Goal: Task Accomplishment & Management: Use online tool/utility

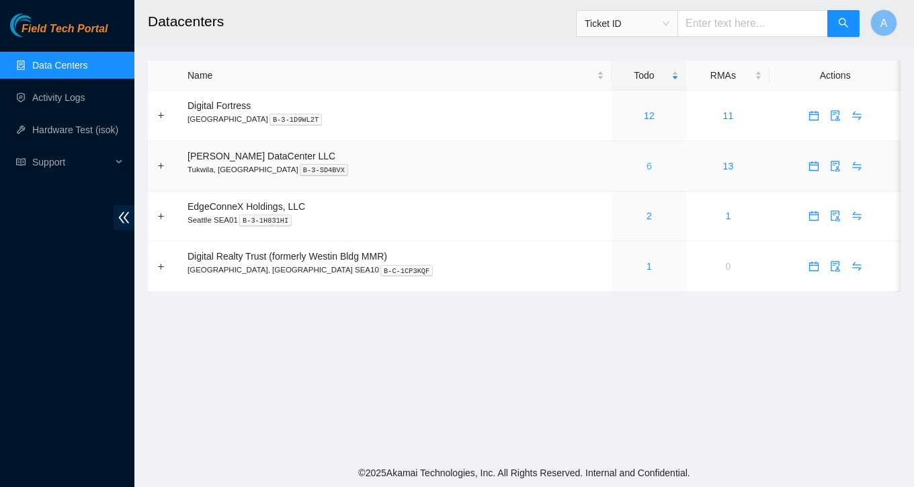
click at [646, 169] on link "6" at bounding box center [648, 166] width 5 height 11
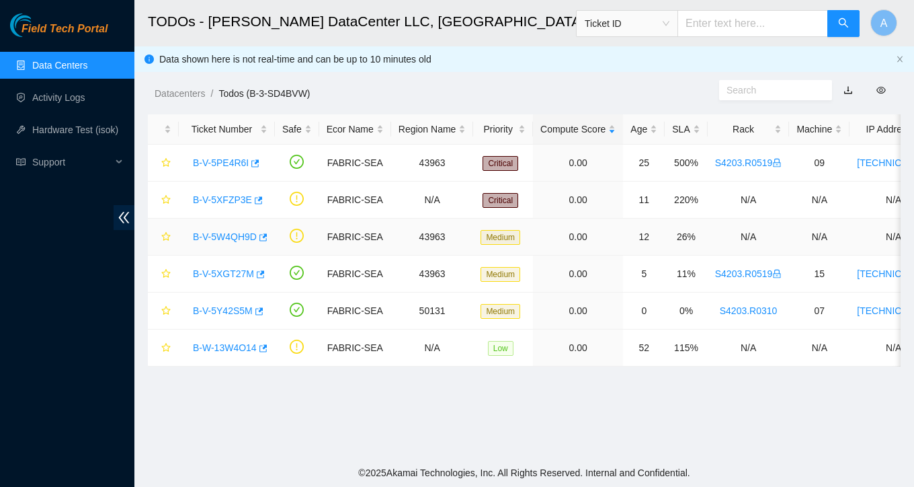
click at [228, 241] on link "B-V-5W4QH9D" at bounding box center [225, 236] width 64 height 11
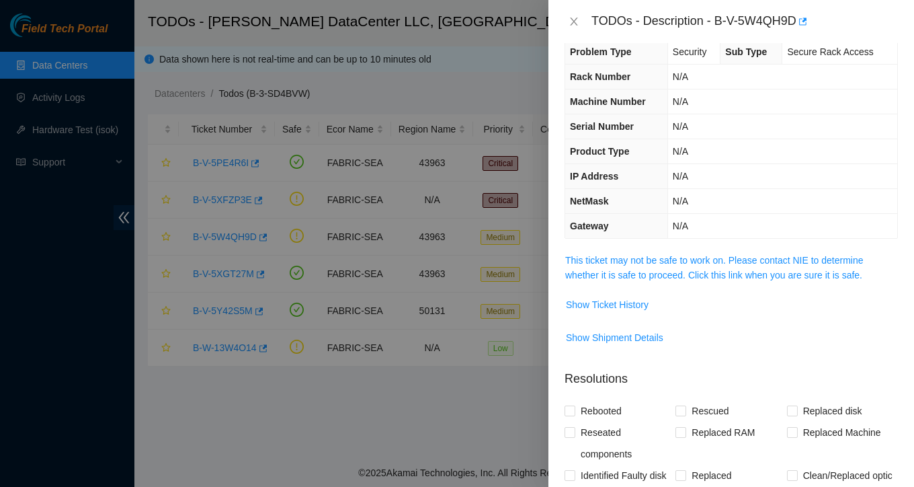
scroll to position [31, 0]
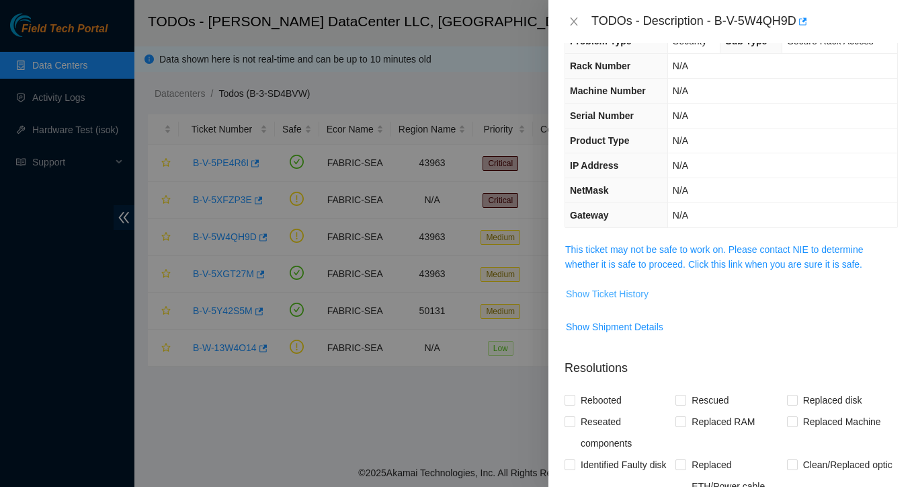
click at [624, 289] on span "Show Ticket History" at bounding box center [607, 293] width 83 height 15
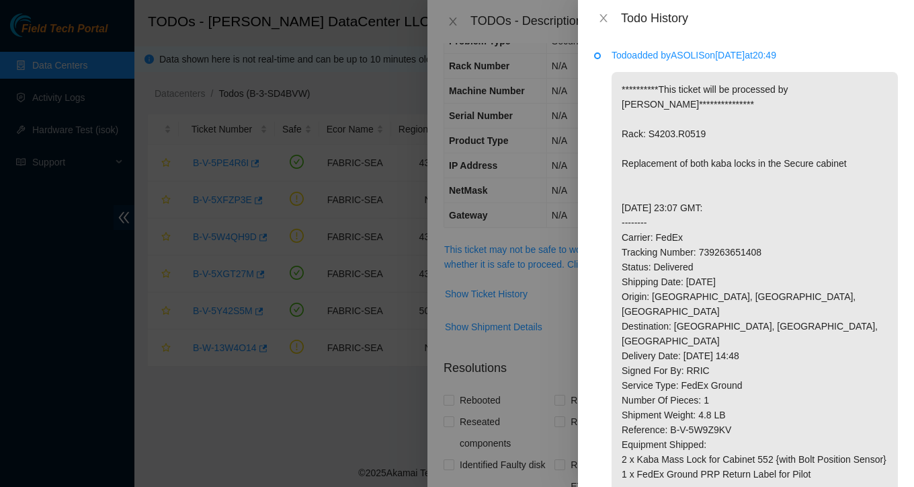
click at [606, 25] on div "Todo History" at bounding box center [746, 18] width 304 height 15
click at [600, 15] on icon "close" at bounding box center [603, 18] width 11 height 11
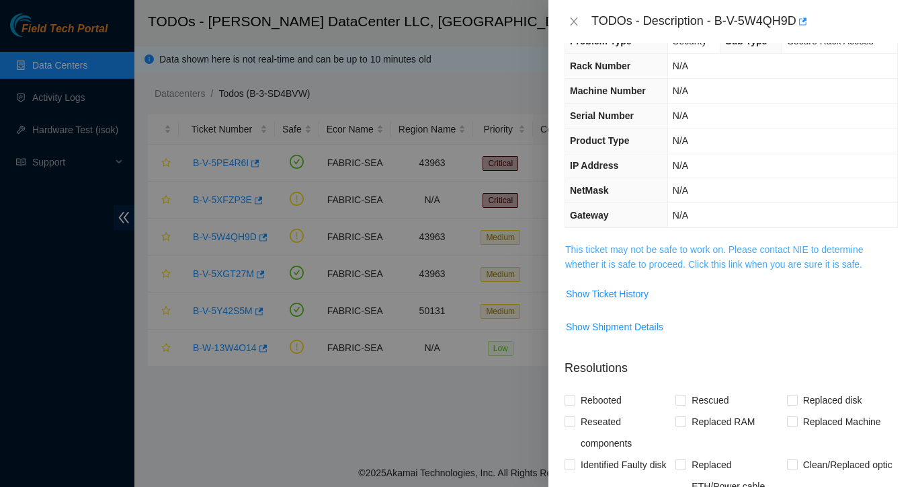
scroll to position [287, 0]
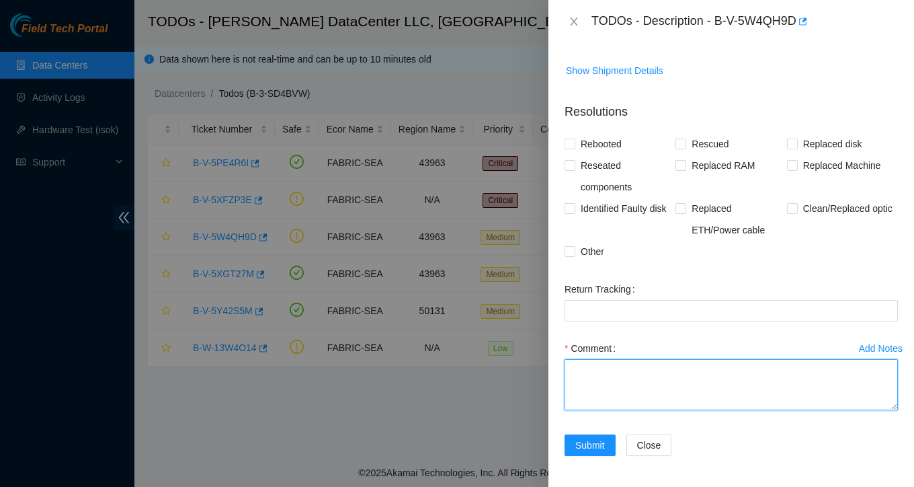
click at [605, 401] on textarea "Comment" at bounding box center [730, 384] width 333 height 51
paste textarea "As part of the scheduled maintenance for the Kaba Lock Replacement on Rack S420…"
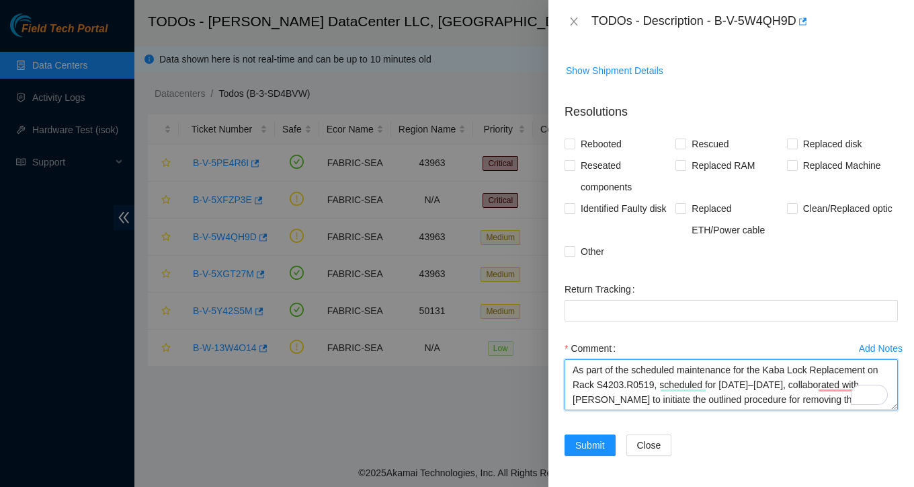
scroll to position [12, 0]
click at [763, 399] on textarea "As part of the scheduled maintenance for the Kaba Lock Replacement on Rack S420…" at bounding box center [730, 384] width 333 height 51
type textarea "As part of the scheduled maintenance for the Kaba Lock Replacement on Rack S420…"
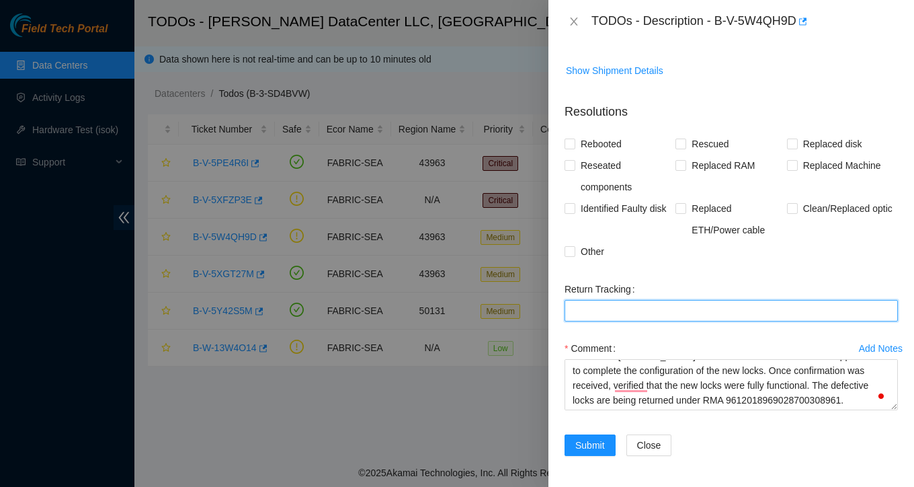
click at [707, 315] on Tracking "Return Tracking" at bounding box center [730, 311] width 333 height 22
paste Tracking "9612018969028700308961"
type Tracking "9612018969028700308961"
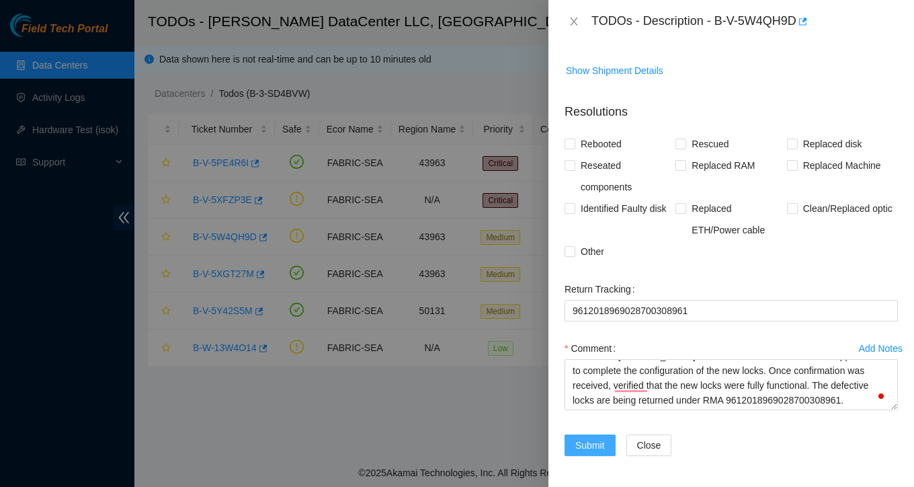
click at [593, 443] on span "Submit" at bounding box center [590, 444] width 30 height 15
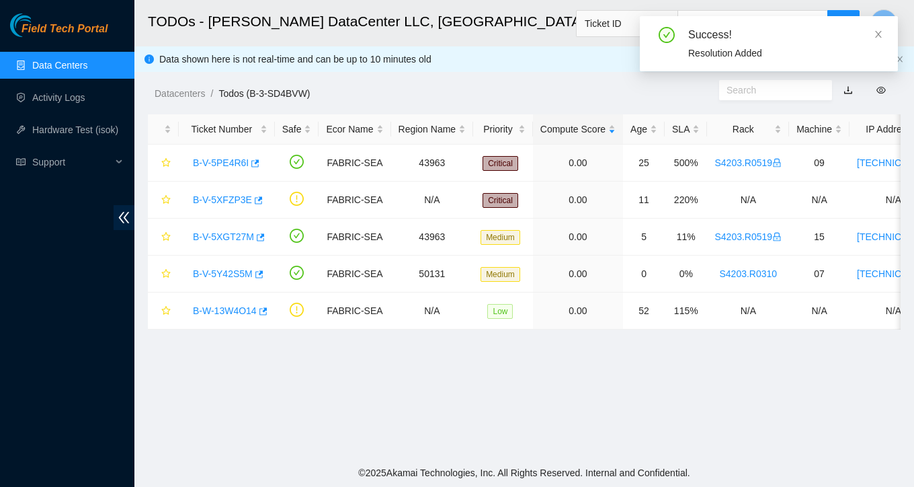
click at [628, 360] on main "TODOs - [PERSON_NAME] DataCenter LLC, [GEOGRAPHIC_DATA], [GEOGRAPHIC_DATA] Tick…" at bounding box center [523, 229] width 779 height 458
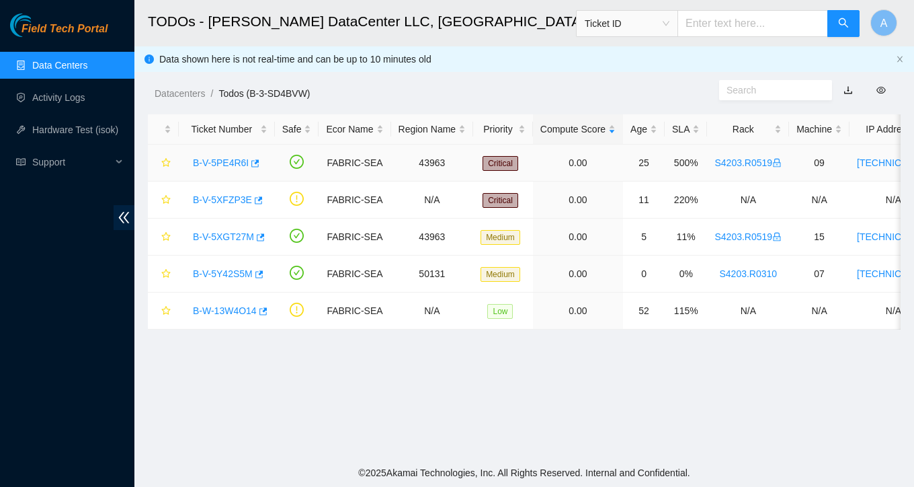
click at [226, 163] on link "B-V-5PE4R6I" at bounding box center [221, 162] width 56 height 11
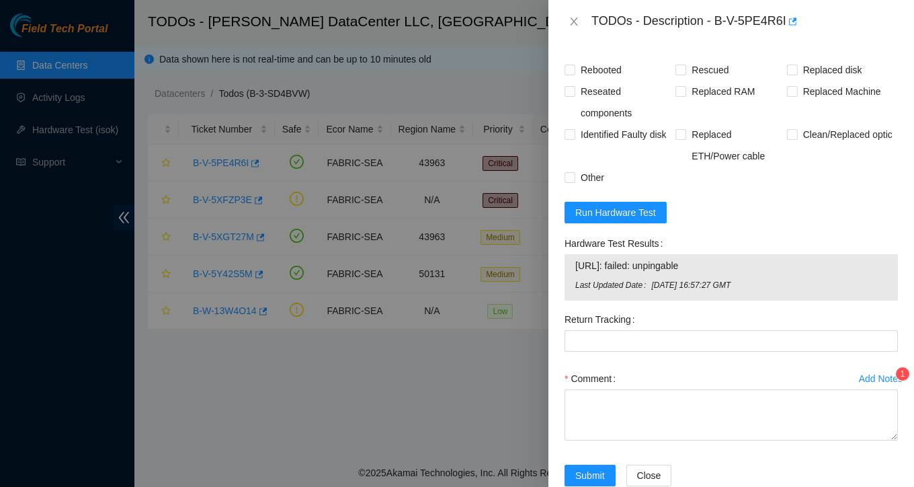
click at [874, 375] on div "Add Notes" at bounding box center [881, 378] width 44 height 9
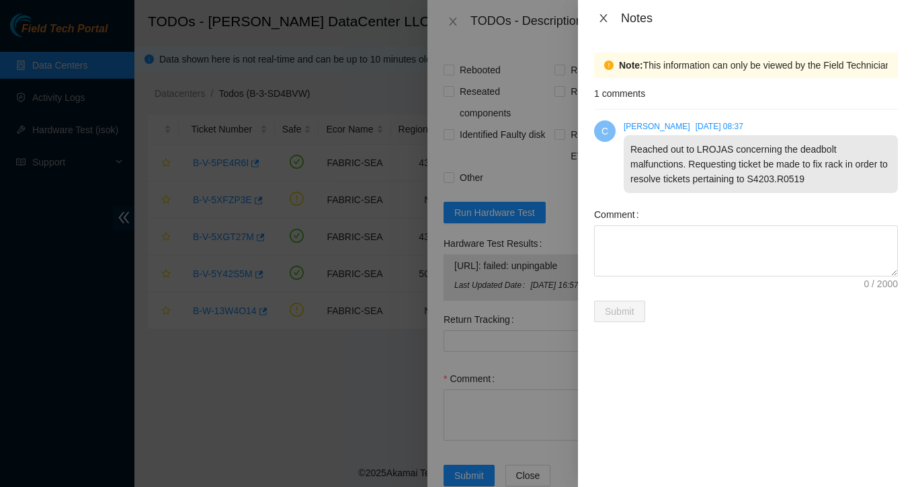
click at [603, 19] on icon "close" at bounding box center [603, 18] width 11 height 11
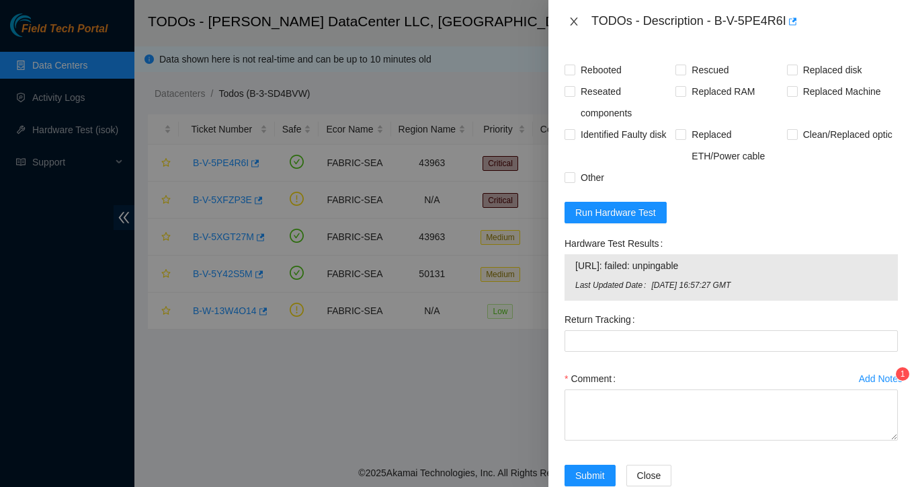
click at [571, 21] on icon "close" at bounding box center [573, 21] width 11 height 11
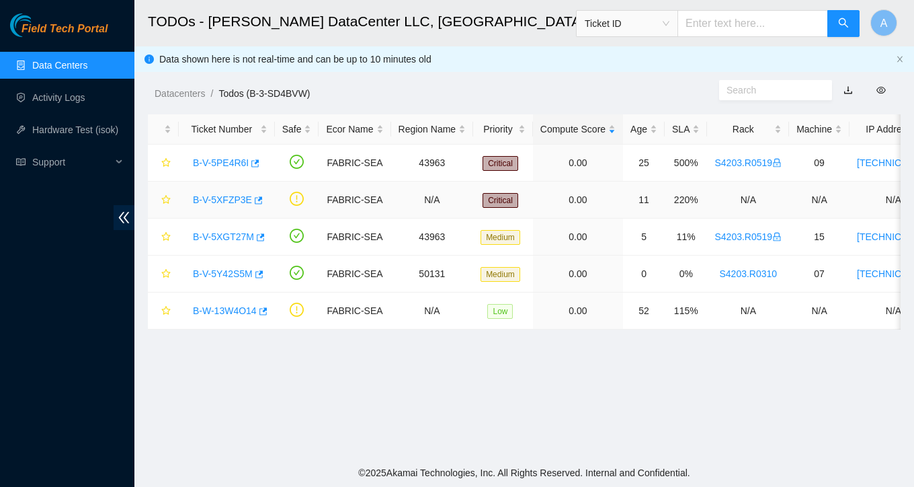
click at [223, 202] on link "B-V-5XFZP3E" at bounding box center [222, 199] width 59 height 11
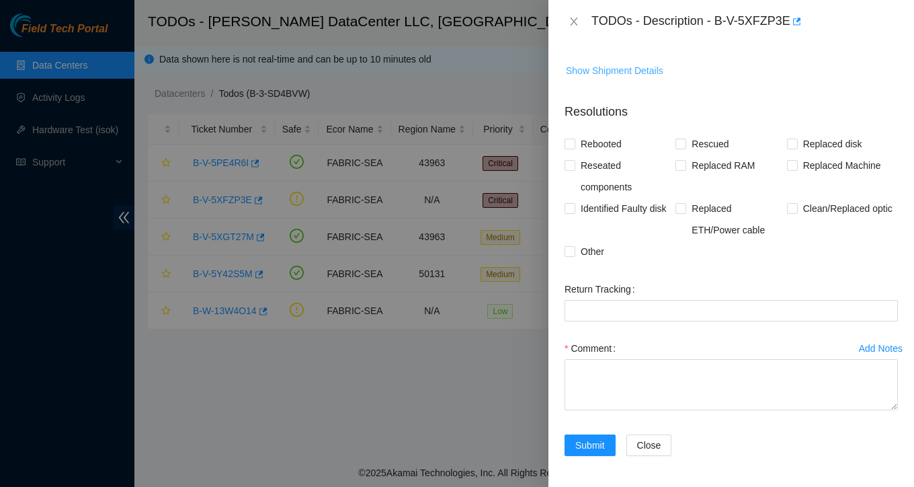
click at [617, 68] on span "Show Shipment Details" at bounding box center [614, 70] width 97 height 15
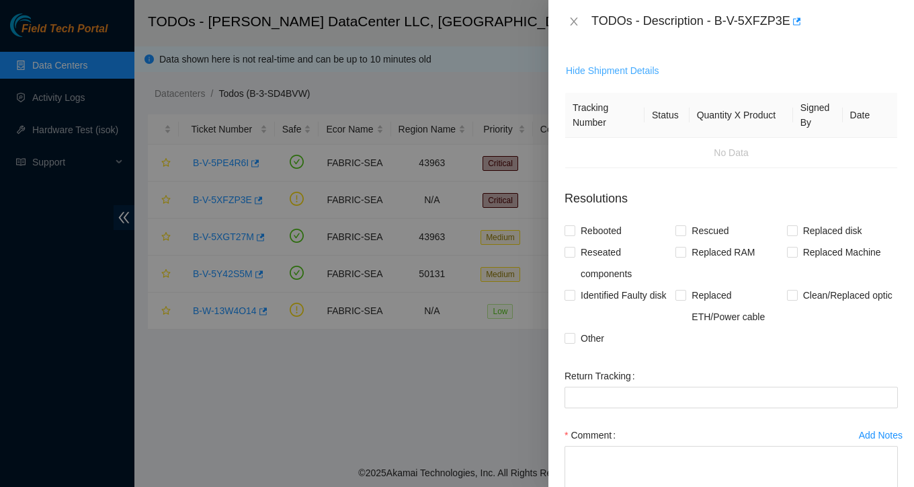
click at [617, 68] on span "Hide Shipment Details" at bounding box center [612, 70] width 93 height 15
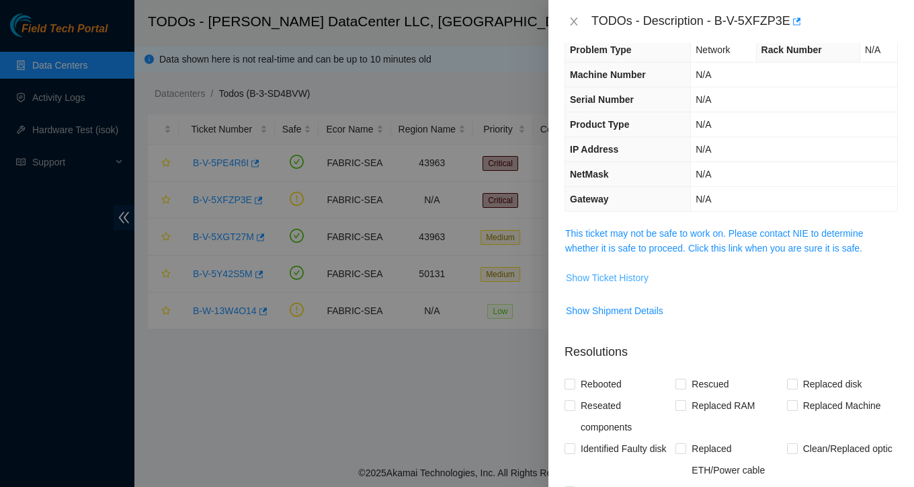
click at [624, 277] on span "Show Ticket History" at bounding box center [607, 277] width 83 height 15
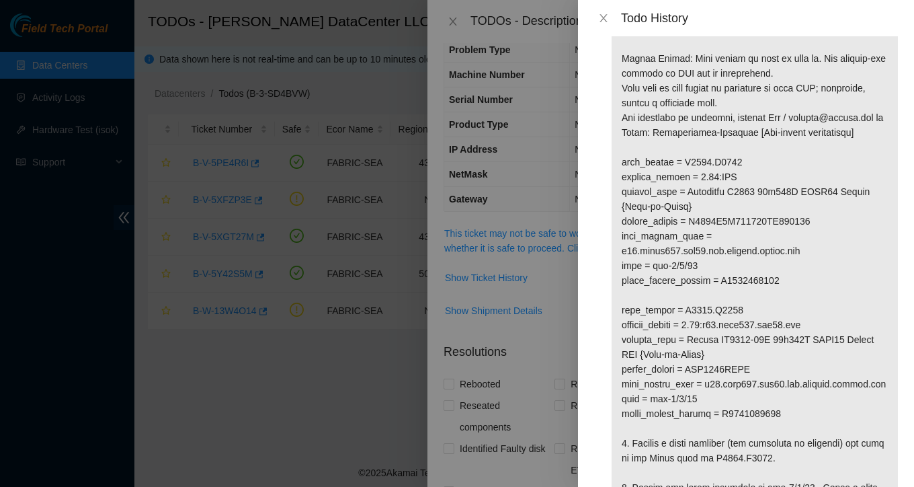
scroll to position [67, 0]
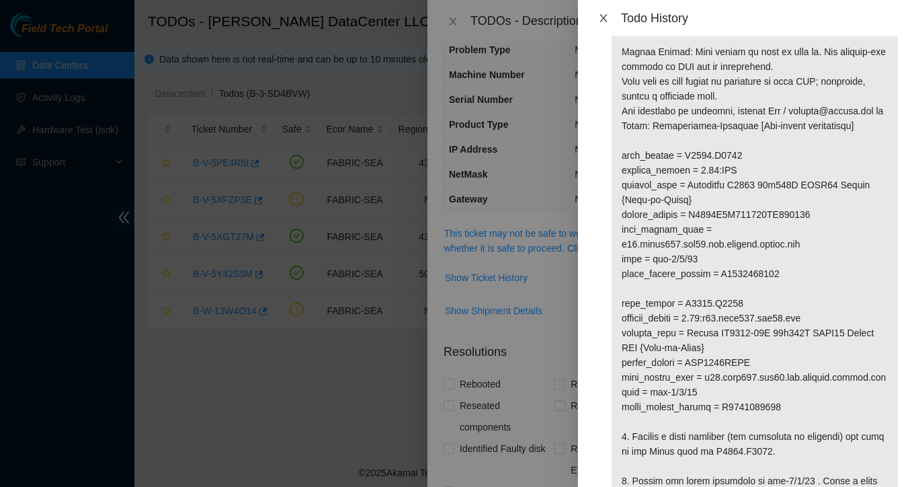
click at [609, 19] on button "Close" at bounding box center [603, 18] width 19 height 13
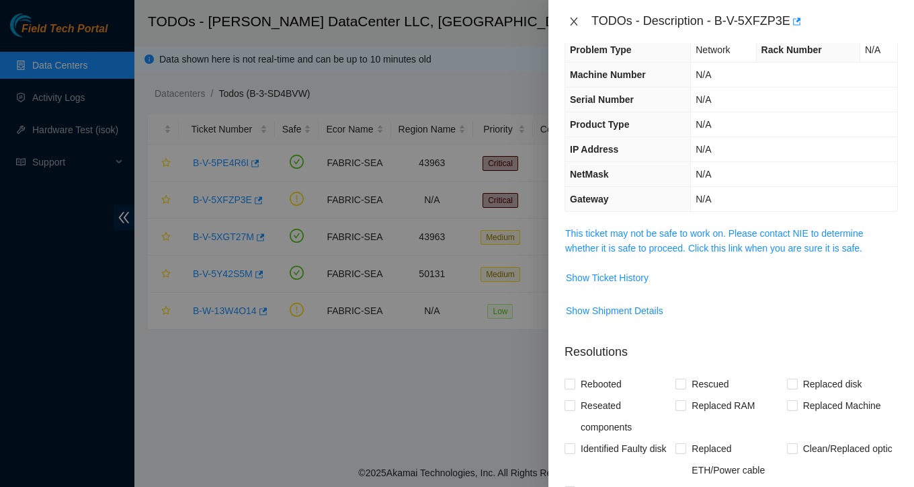
click at [571, 22] on icon "close" at bounding box center [573, 21] width 11 height 11
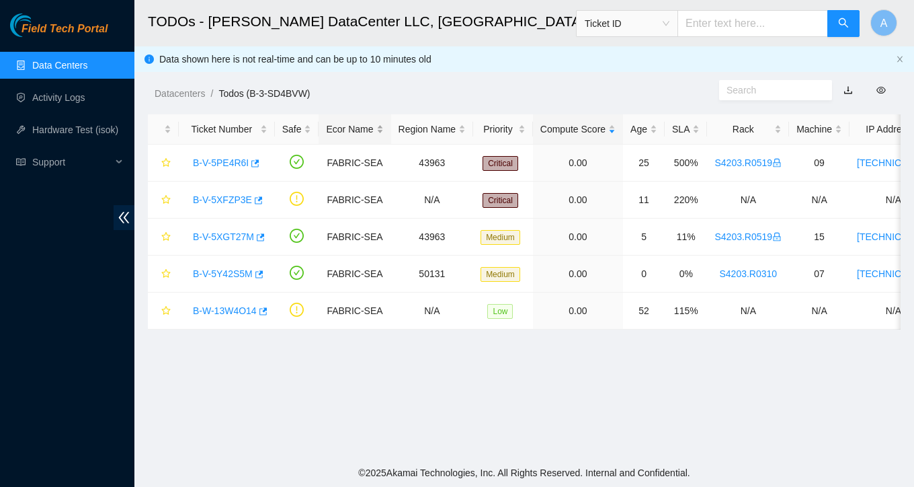
scroll to position [30, 0]
click at [69, 94] on link "Activity Logs" at bounding box center [58, 97] width 53 height 11
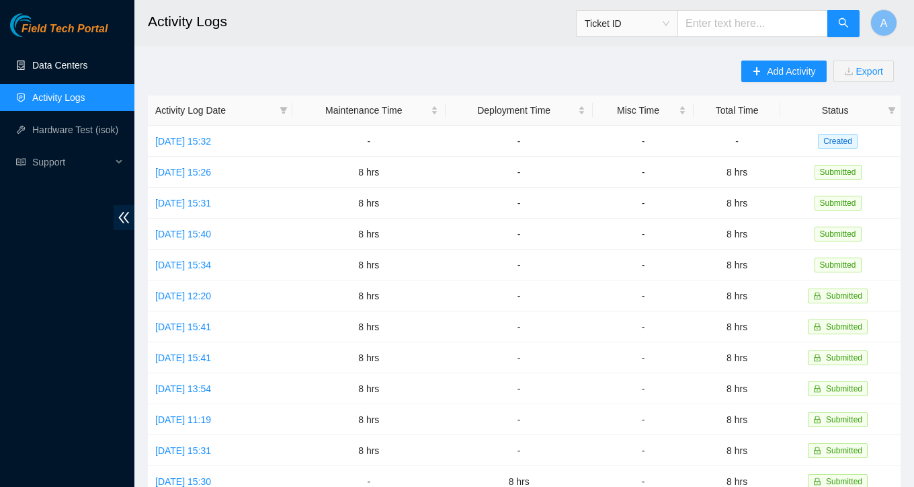
click at [82, 71] on link "Data Centers" at bounding box center [59, 65] width 55 height 11
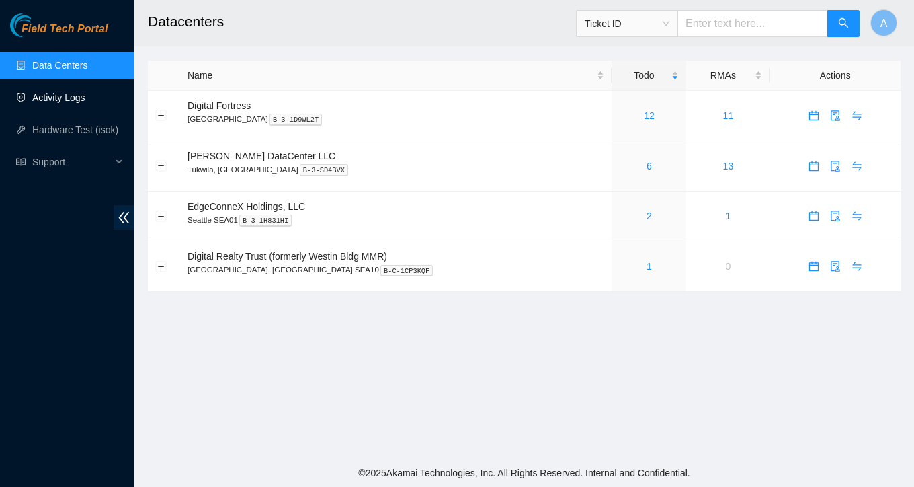
click at [85, 92] on link "Activity Logs" at bounding box center [58, 97] width 53 height 11
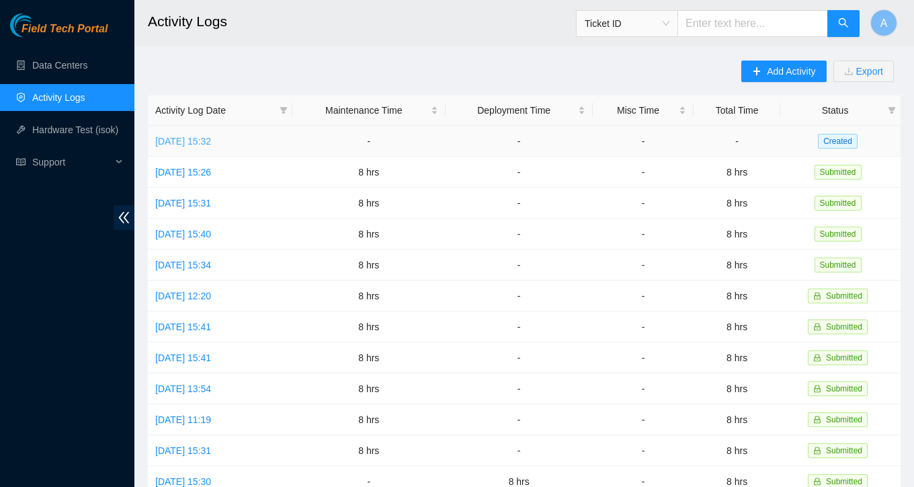
click at [186, 137] on link "[DATE] 15:32" at bounding box center [183, 141] width 56 height 11
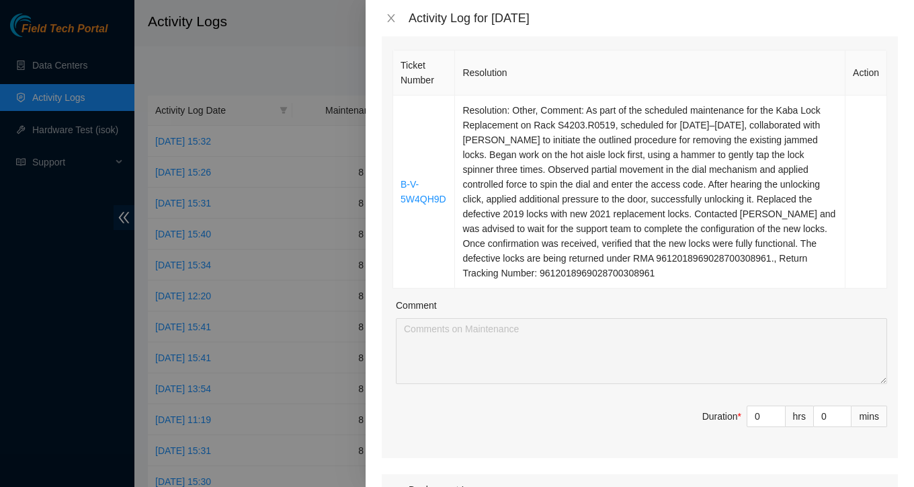
scroll to position [231, 0]
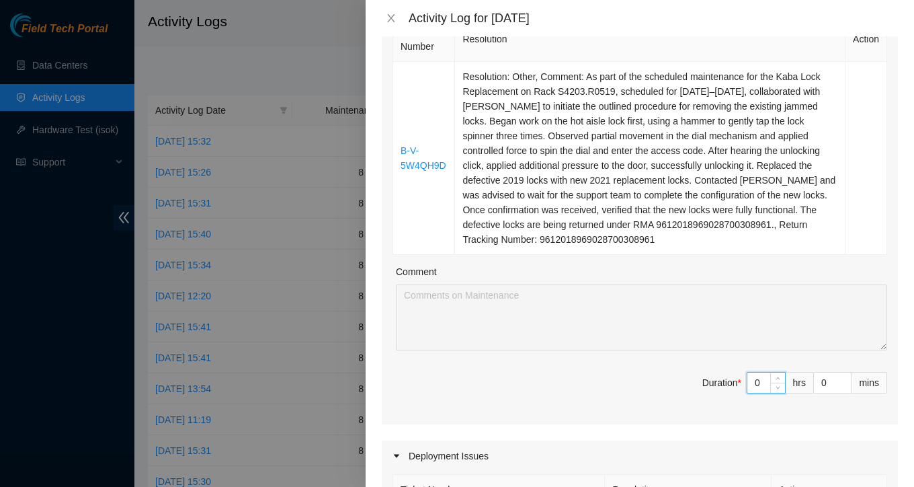
drag, startPoint x: 763, startPoint y: 398, endPoint x: 708, endPoint y: 391, distance: 56.3
click at [708, 391] on span "Duration * 0 hrs 0 mins" at bounding box center [639, 391] width 495 height 38
type input "9"
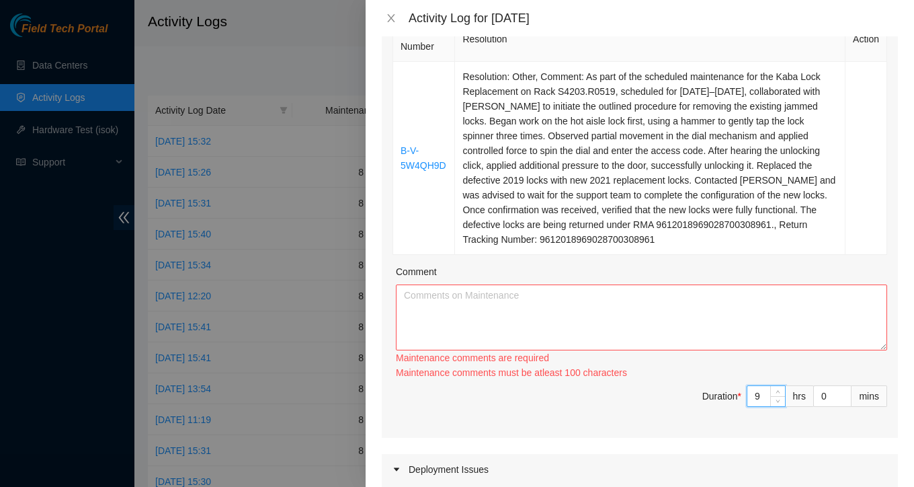
type input "0"
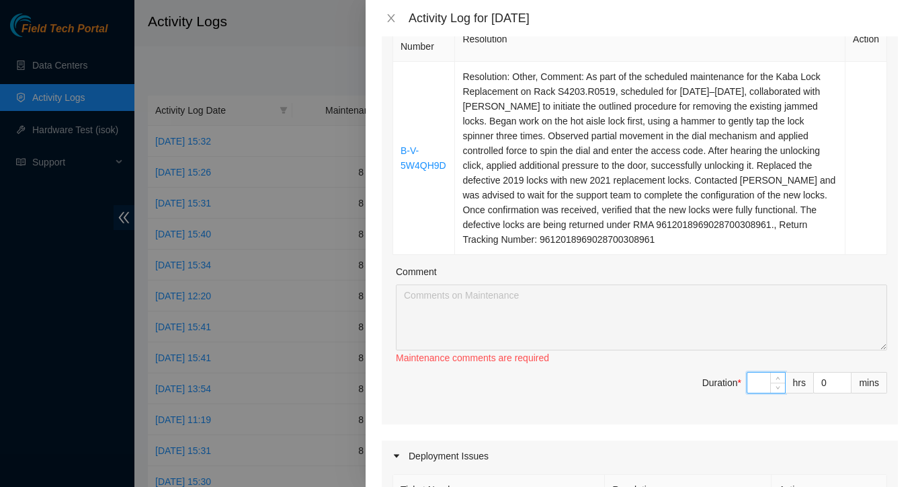
type input "8"
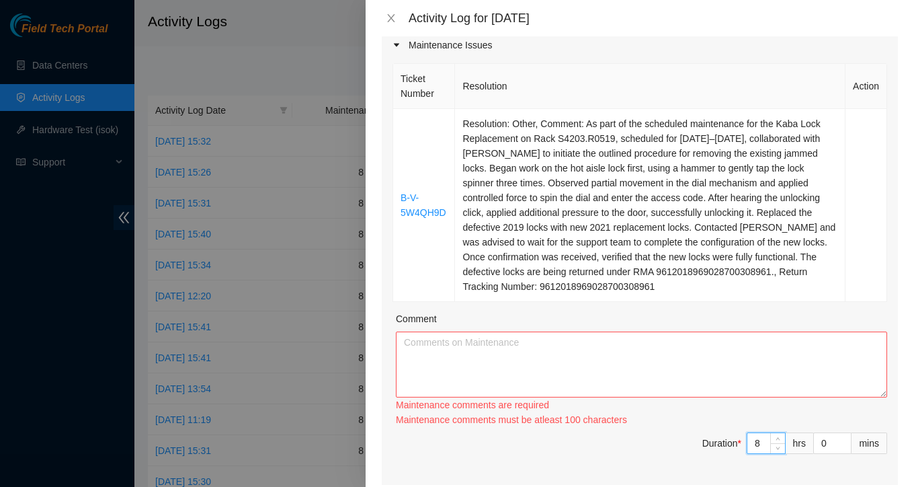
scroll to position [175, 0]
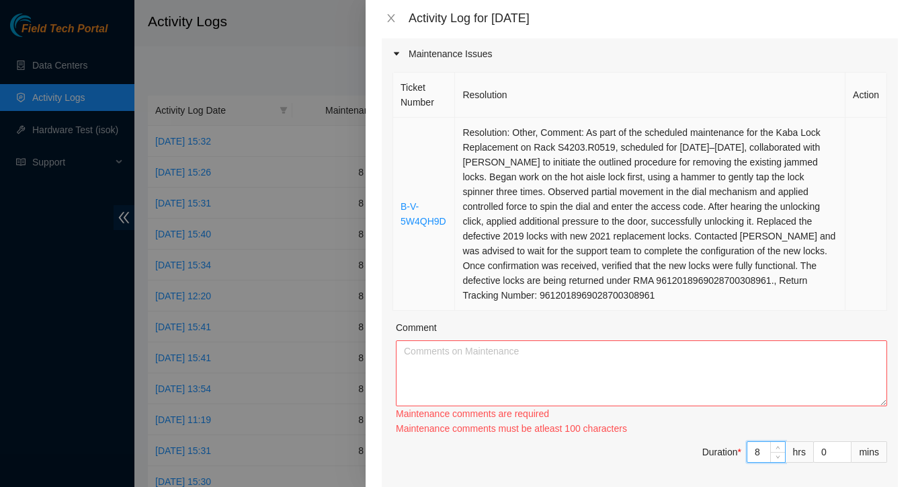
type input "8"
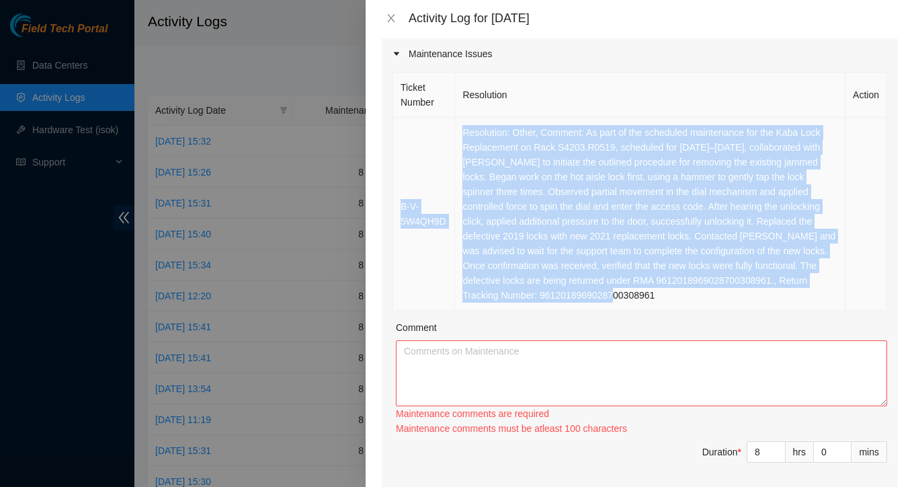
drag, startPoint x: 405, startPoint y: 127, endPoint x: 673, endPoint y: 321, distance: 330.7
click at [673, 310] on tr "B-V-5W4QH9D Resolution: Other, Comment: As part of the scheduled maintenance fo…" at bounding box center [640, 214] width 494 height 193
copy tr "B-V-5W4QH9D Resolution: Other, Comment: As part of the scheduled maintenance fo…"
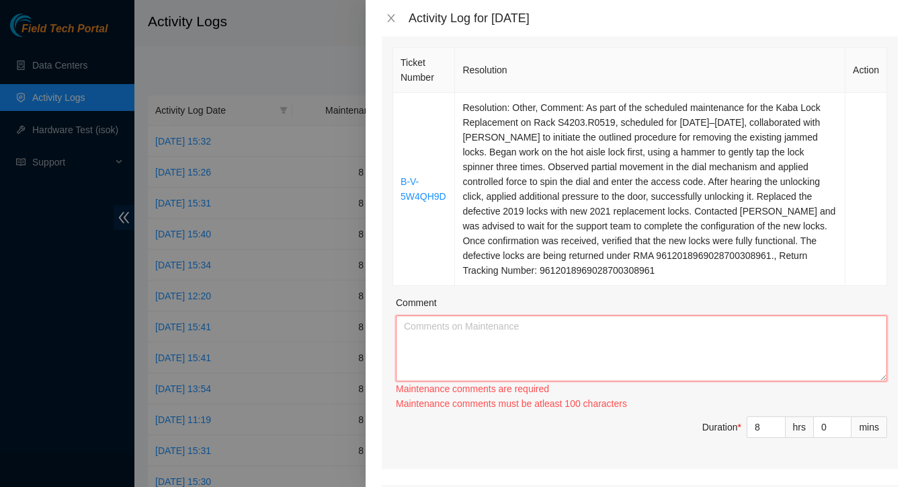
click at [493, 360] on textarea "Comment" at bounding box center [641, 348] width 491 height 66
paste textarea "B-V-5W4QH9D Resolution: Other, Comment: As part of the scheduled maintenance fo…"
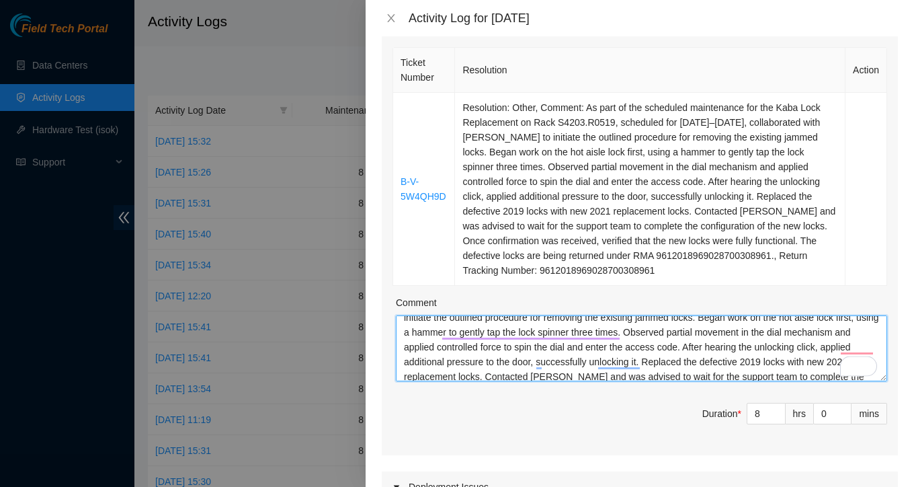
scroll to position [14, 0]
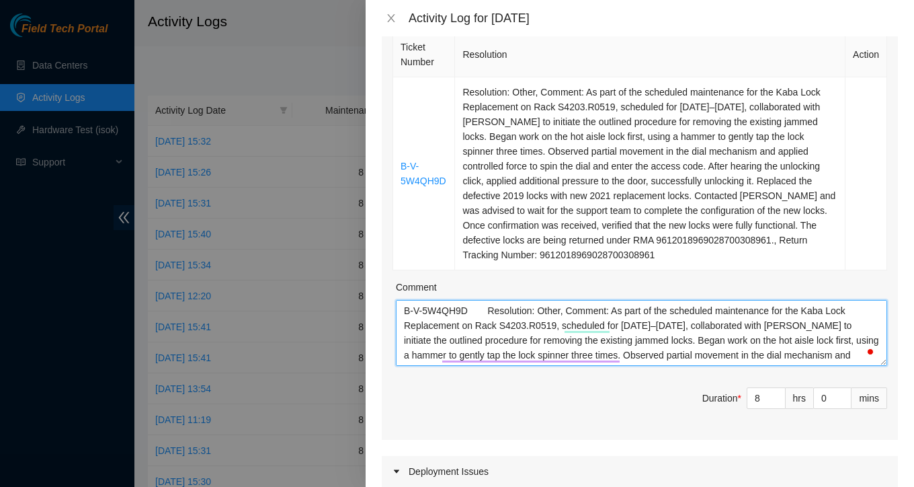
drag, startPoint x: 615, startPoint y: 327, endPoint x: 593, endPoint y: 327, distance: 21.5
click at [599, 327] on textarea "B-V-5W4QH9D Resolution: Other, Comment: As part of the scheduled maintenance fo…" at bounding box center [641, 333] width 491 height 66
click at [613, 329] on textarea "B-V-5W4QH9D Resolution: Other, Comment: As part of the scheduled maintenance fo…" at bounding box center [641, 333] width 491 height 66
drag, startPoint x: 614, startPoint y: 329, endPoint x: 540, endPoint y: 328, distance: 74.6
click at [540, 328] on textarea "B-V-5W4QH9D Resolution: Other, Comment: As part of the scheduled maintenance fo…" at bounding box center [641, 333] width 491 height 66
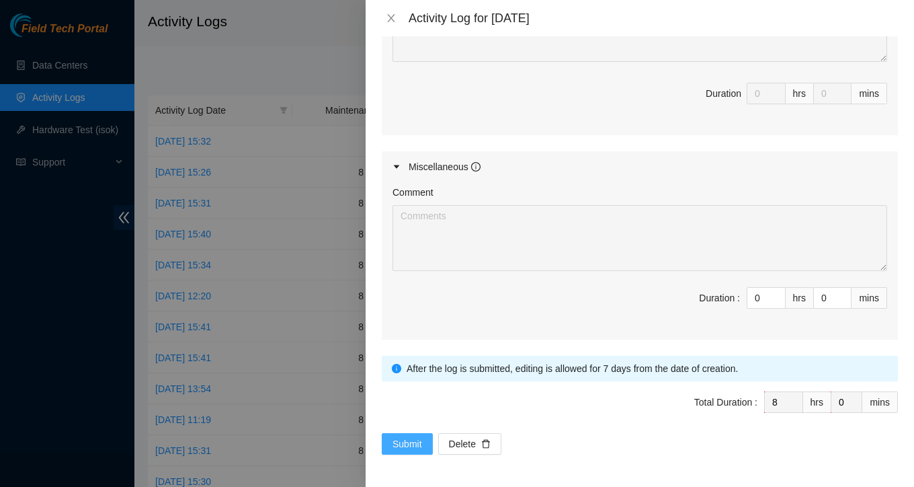
type textarea "B-V-5W4QH9D As part of the scheduled maintenance for the Kaba Lock Replacement …"
click at [425, 446] on button "Submit" at bounding box center [407, 444] width 51 height 22
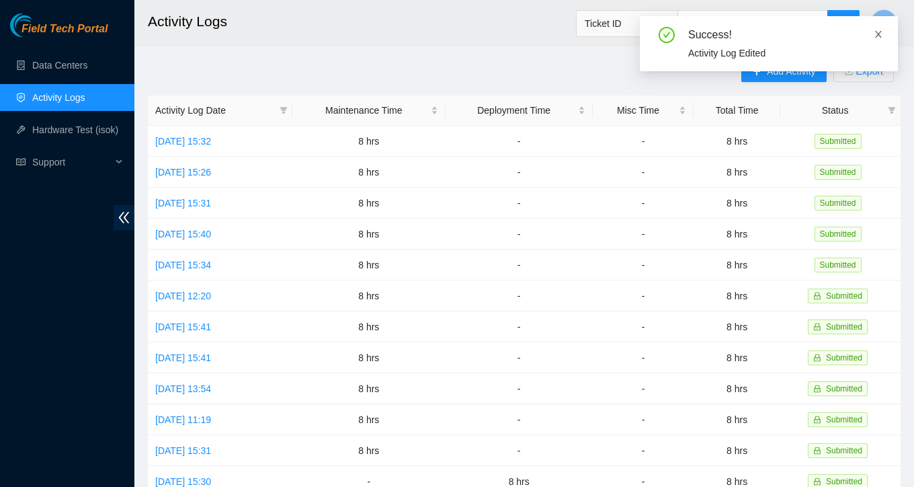
click at [878, 30] on icon "close" at bounding box center [878, 34] width 9 height 9
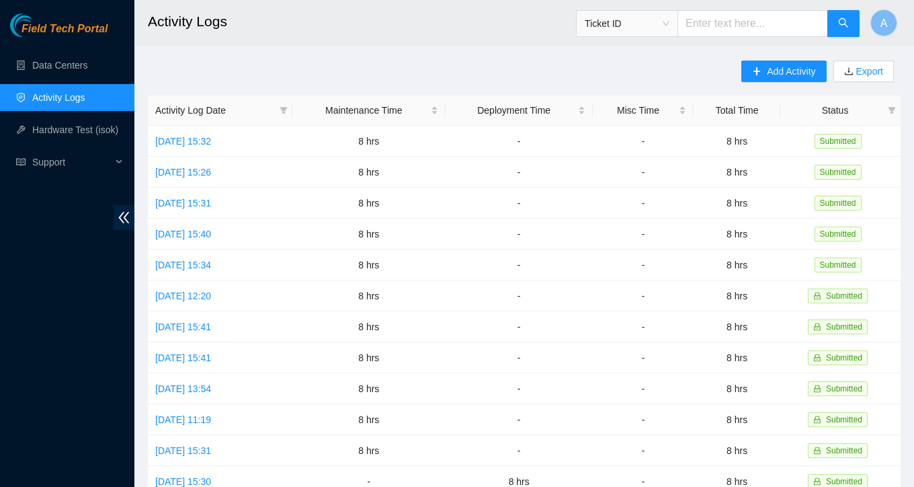
click at [466, 69] on div "Add Activity Export Activity Log Date Maintenance Time Deployment Time Misc Tim…" at bounding box center [524, 423] width 753 height 726
